Goal: Navigation & Orientation: Find specific page/section

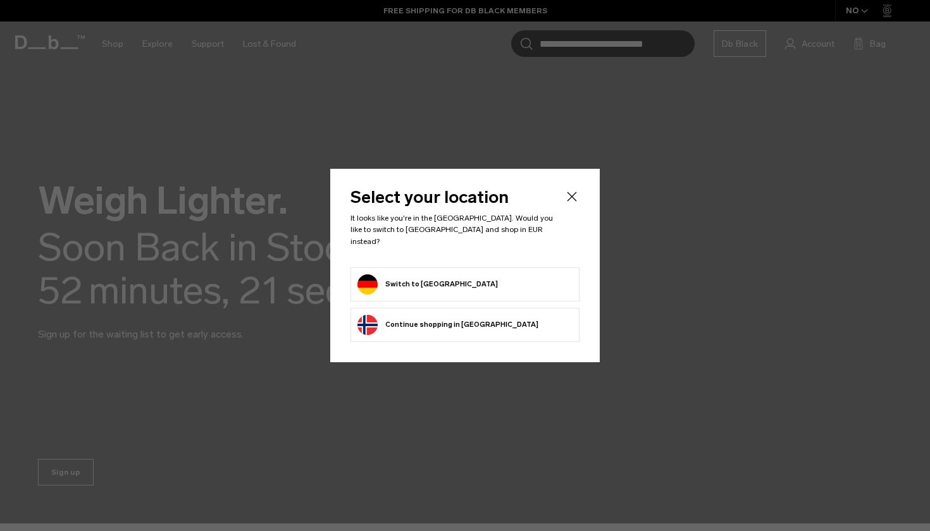
click at [568, 199] on icon "Close" at bounding box center [571, 196] width 9 height 9
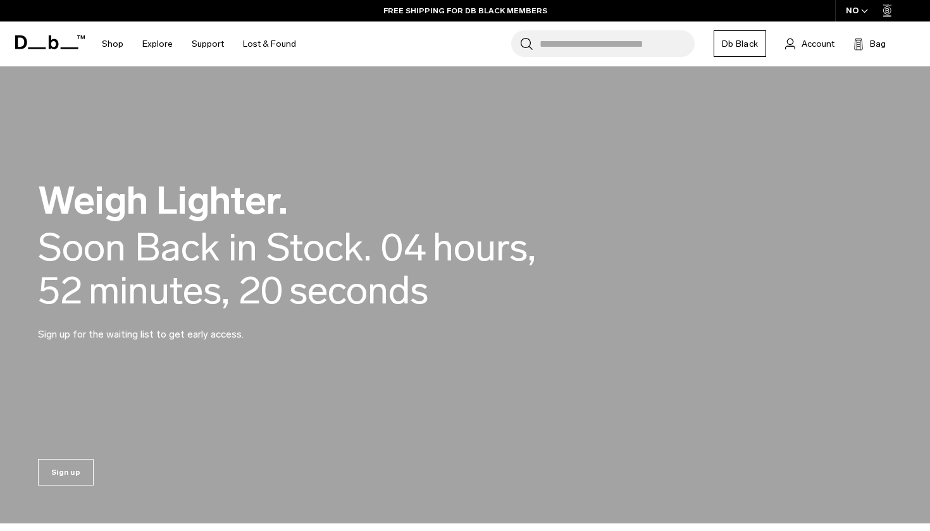
click at [856, 5] on div "NO" at bounding box center [857, 11] width 44 height 22
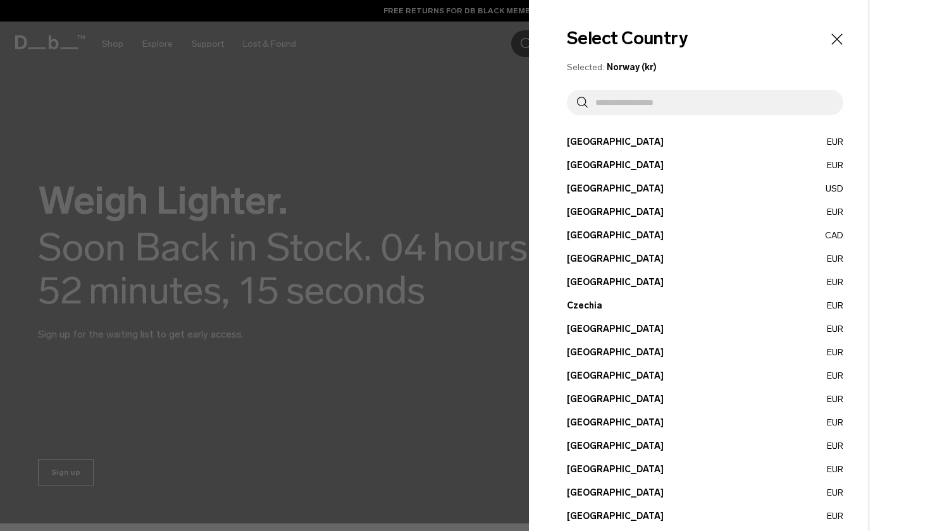
click at [586, 309] on button "Czechia EUR" at bounding box center [705, 305] width 276 height 13
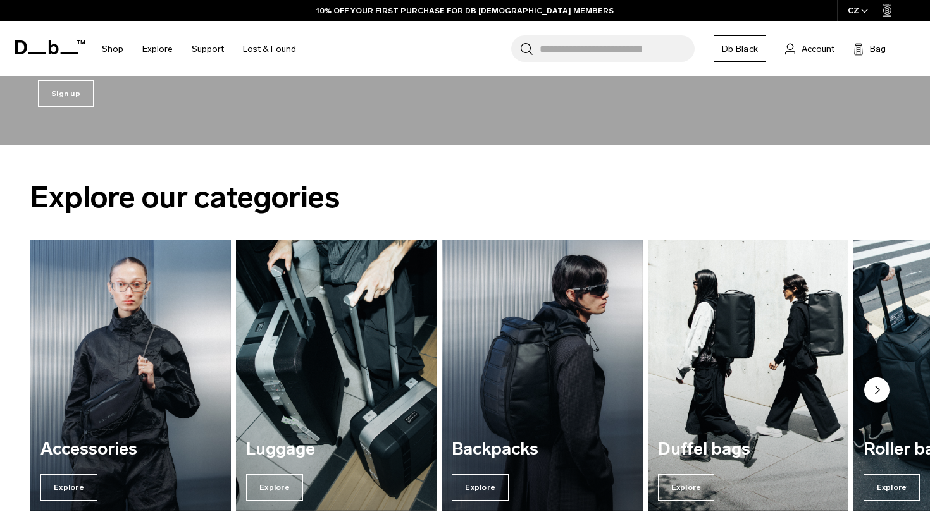
scroll to position [464, 0]
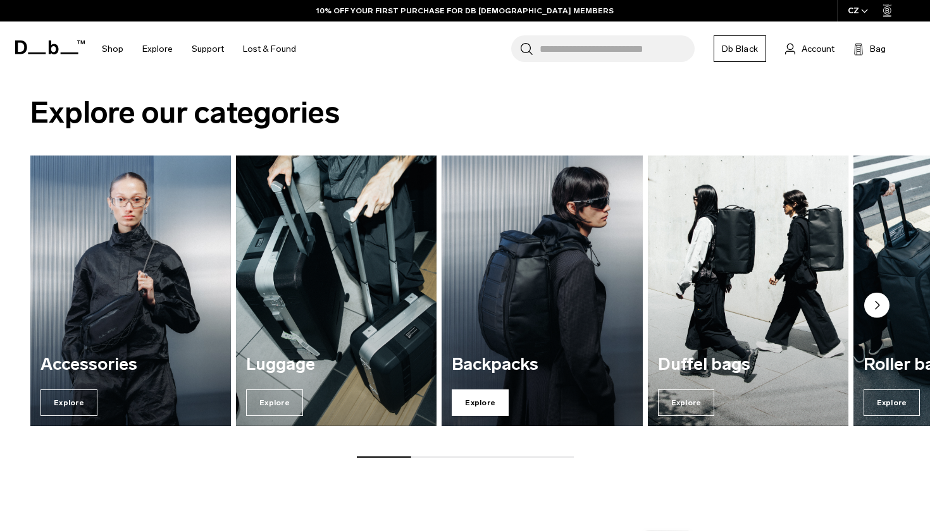
click at [488, 402] on span "Explore" at bounding box center [480, 403] width 57 height 27
